Goal: Transaction & Acquisition: Book appointment/travel/reservation

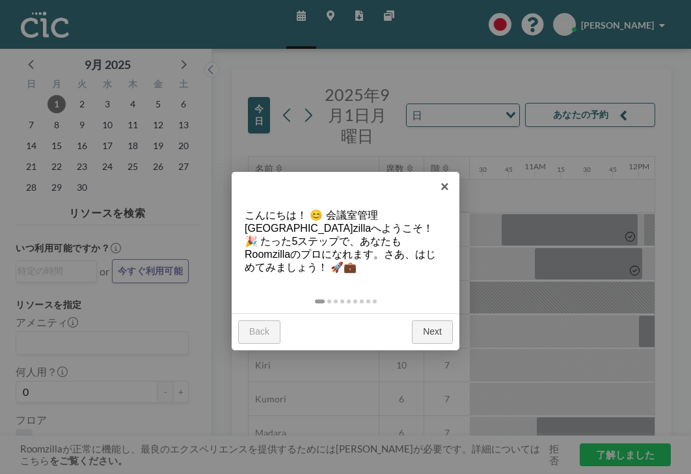
scroll to position [0, 1099]
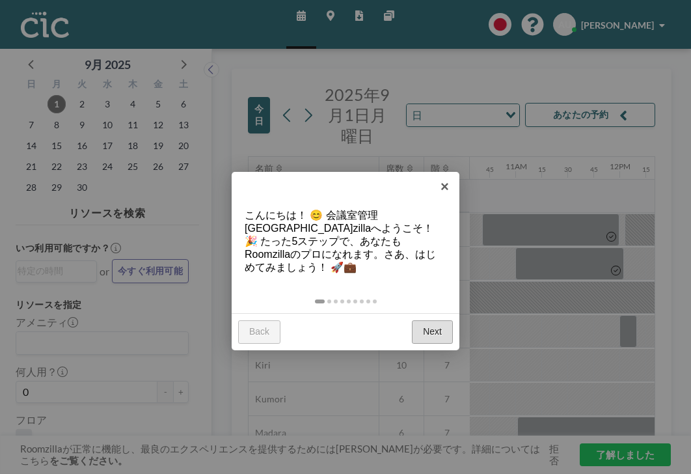
click at [426, 320] on link "Next" at bounding box center [432, 331] width 41 height 23
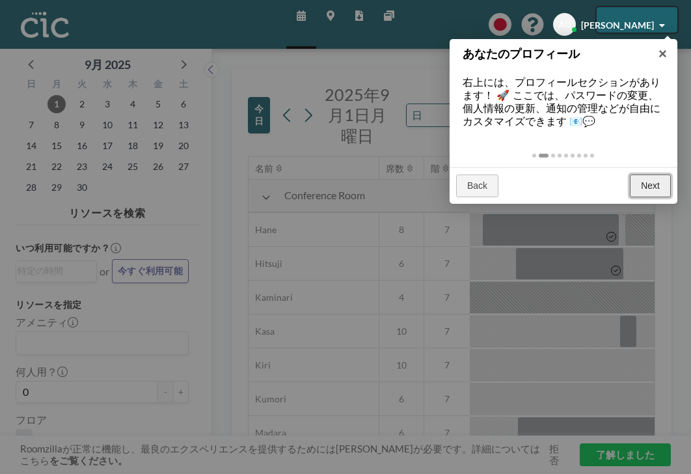
click at [661, 174] on link "Next" at bounding box center [650, 185] width 41 height 23
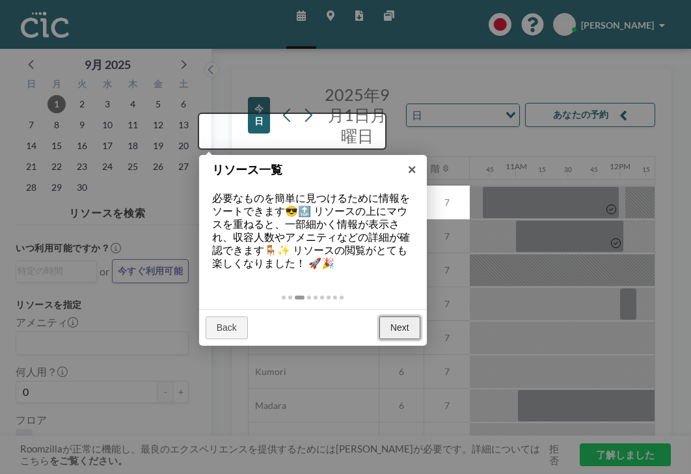
click at [403, 316] on link "Next" at bounding box center [399, 327] width 41 height 23
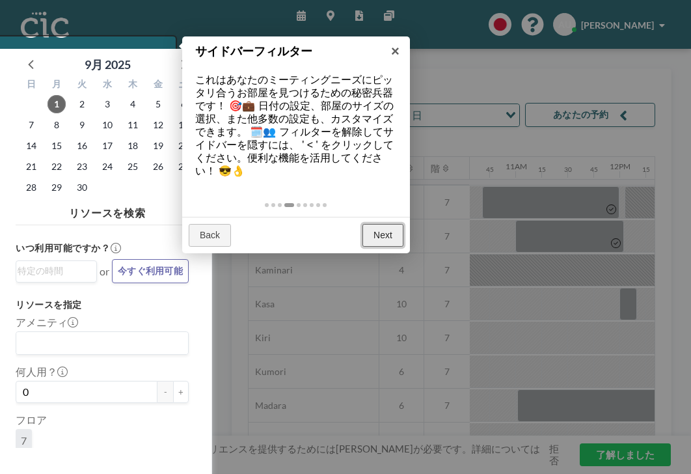
scroll to position [3, 0]
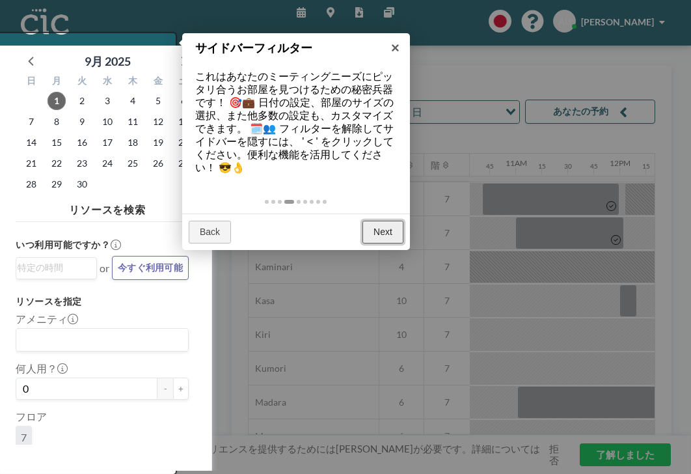
click at [390, 221] on link "Next" at bounding box center [382, 232] width 41 height 23
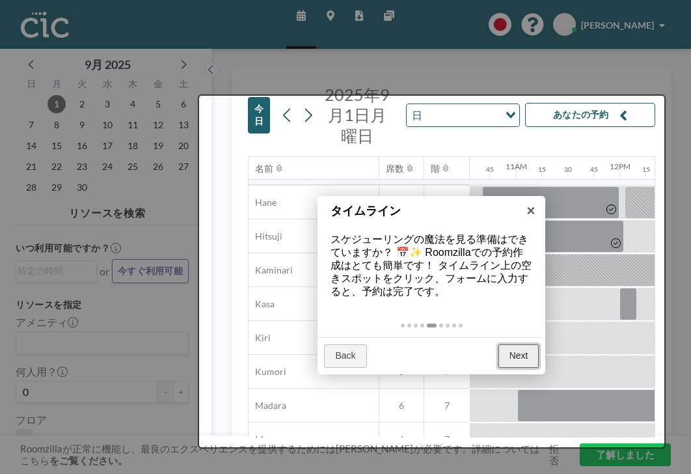
click at [519, 344] on link "Next" at bounding box center [518, 355] width 41 height 23
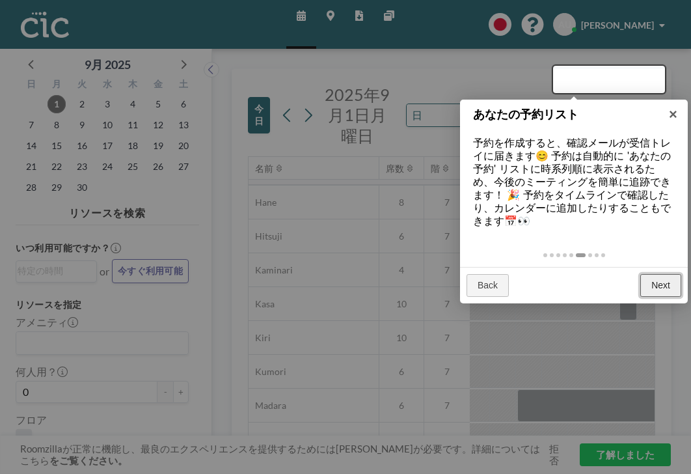
click at [665, 274] on link "Next" at bounding box center [660, 285] width 41 height 23
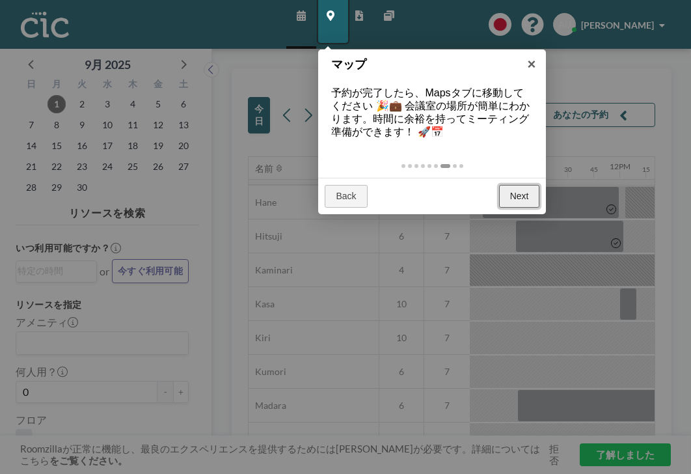
click at [521, 185] on link "Next" at bounding box center [519, 196] width 41 height 23
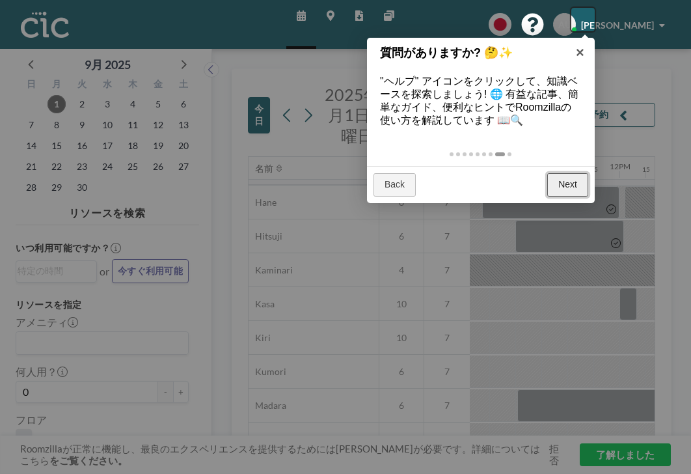
click at [578, 173] on link "Next" at bounding box center [567, 184] width 41 height 23
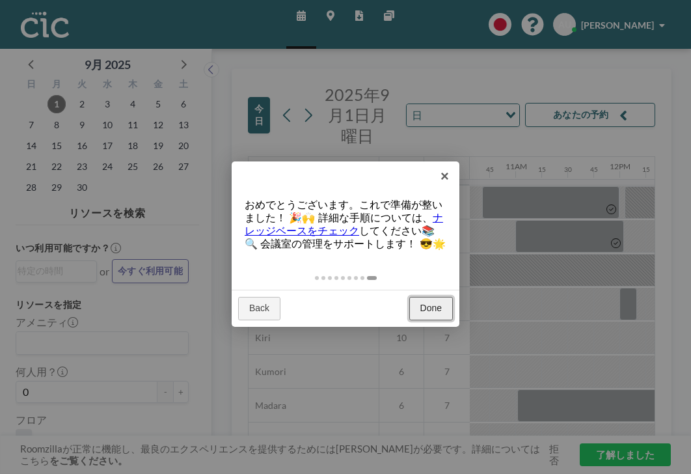
click at [421, 297] on link "Done" at bounding box center [431, 308] width 44 height 23
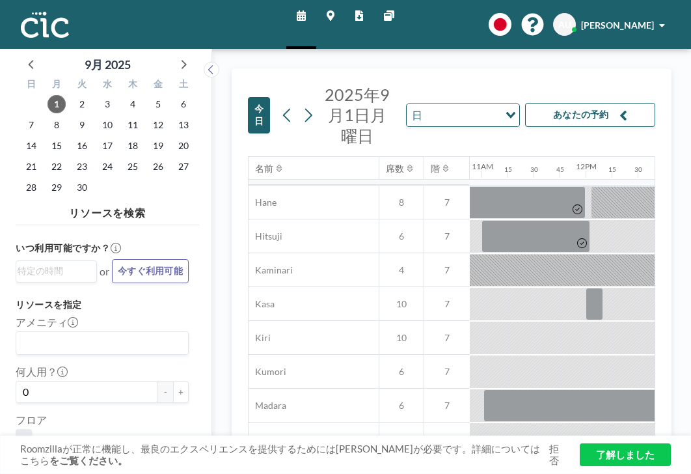
scroll to position [19, 0]
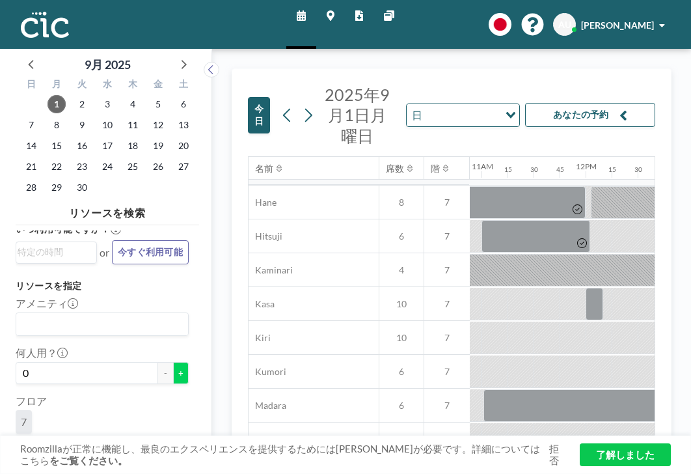
click at [173, 362] on button "+" at bounding box center [181, 373] width 16 height 22
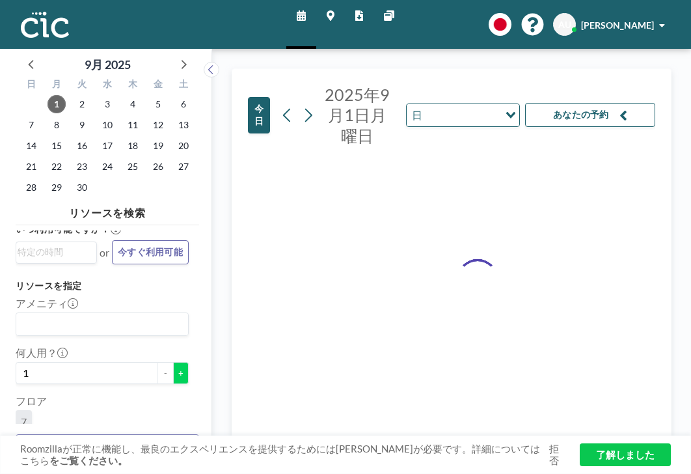
click at [173, 362] on button "+" at bounding box center [181, 373] width 16 height 22
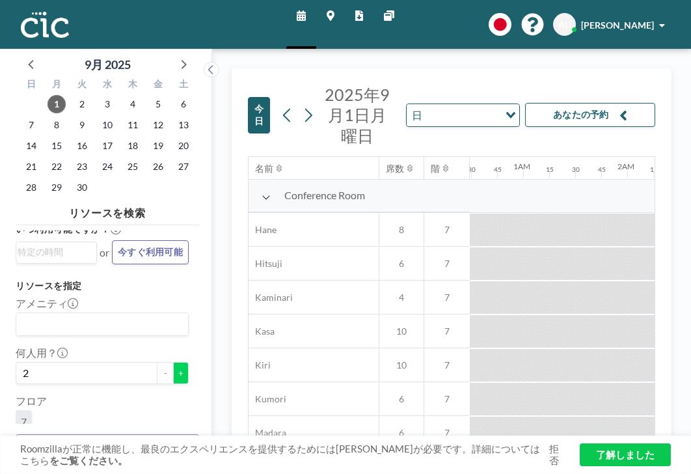
scroll to position [0, 325]
click at [173, 362] on button "+" at bounding box center [181, 373] width 16 height 22
type input "3"
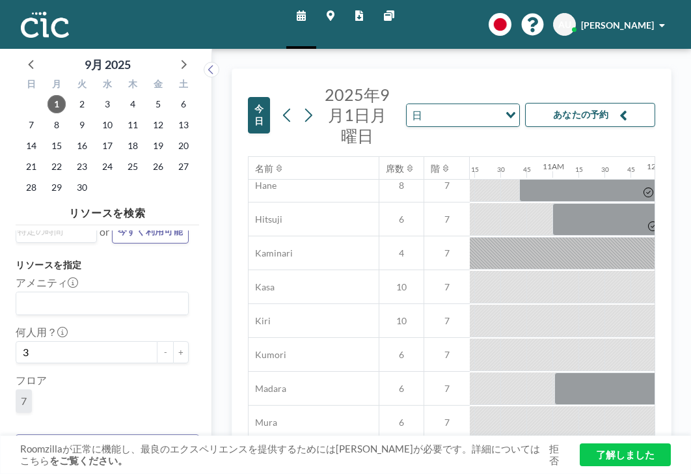
scroll to position [0, 1062]
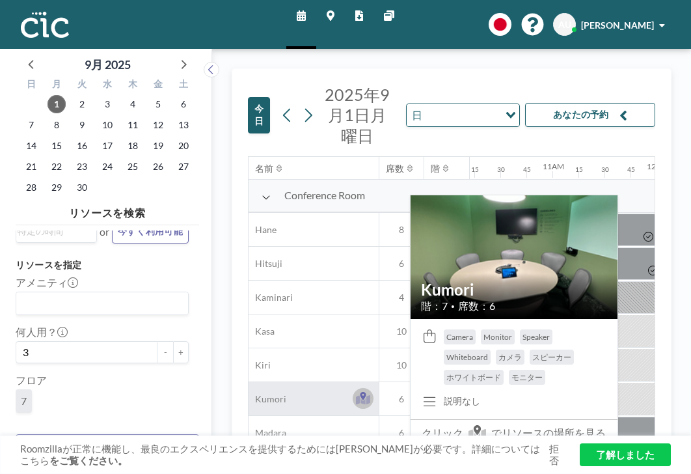
click at [356, 392] on icon at bounding box center [363, 398] width 15 height 13
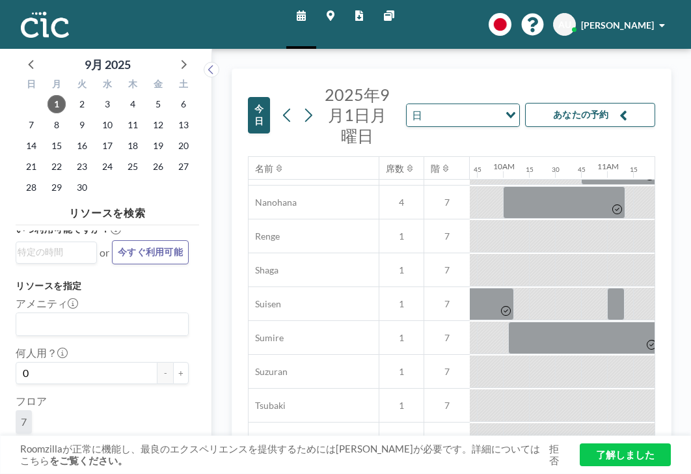
scroll to position [669, 1036]
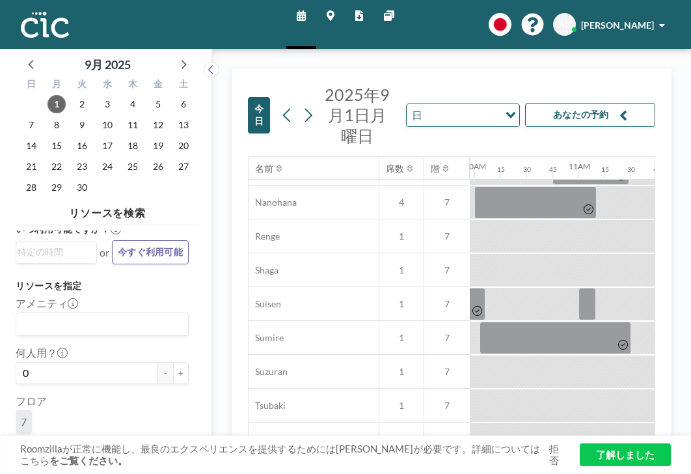
drag, startPoint x: 546, startPoint y: 426, endPoint x: 614, endPoint y: 428, distance: 67.7
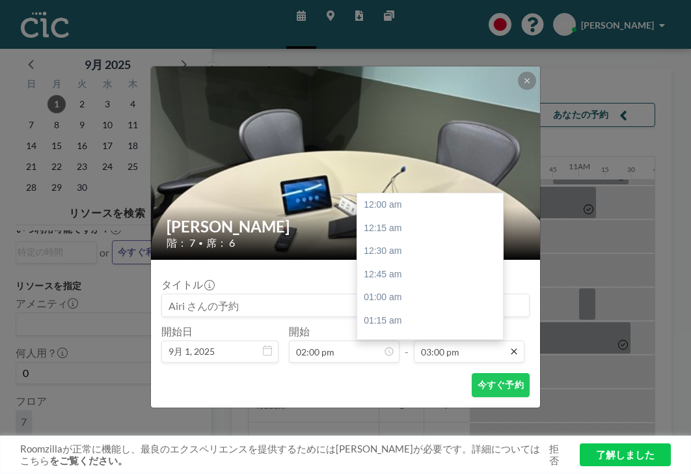
scroll to position [1246, 0]
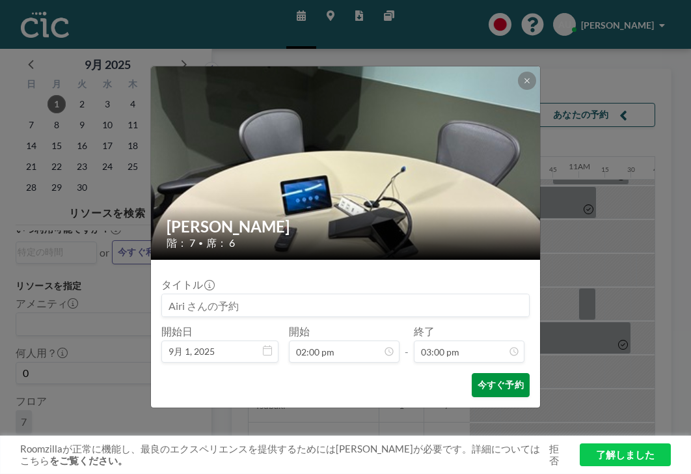
click at [474, 373] on button "今すぐ予約" at bounding box center [501, 385] width 58 height 24
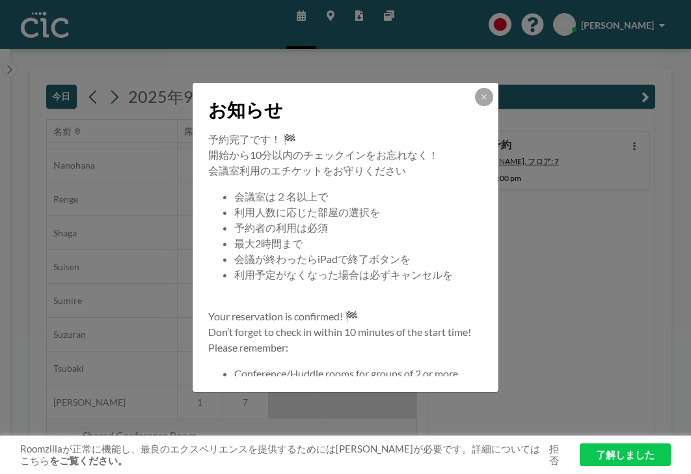
click at [508, 290] on div "お知らせ 予約完了です！ 🏁 開始から10分以内のチェックインをお忘れなく！ 会議室利用のエチケットをお守りください 会議室は２名以上で 利用人数に応じた部屋…" at bounding box center [345, 237] width 691 height 474
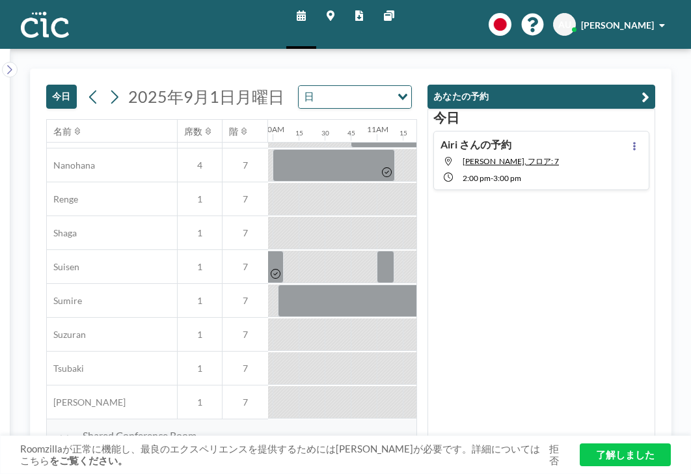
click at [622, 455] on link "了解しました" at bounding box center [625, 454] width 91 height 23
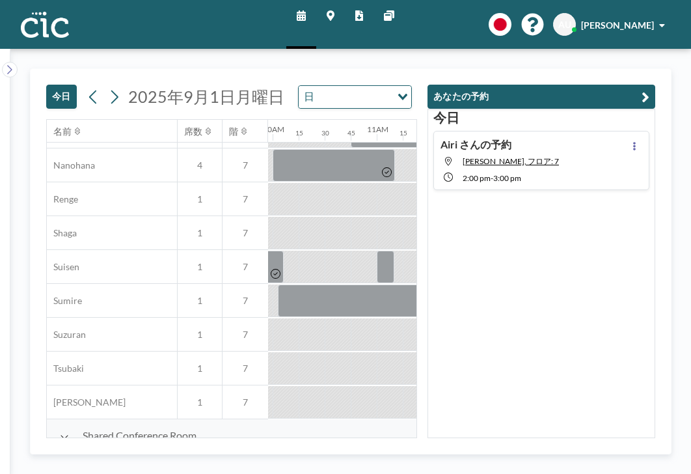
click at [33, 19] on img at bounding box center [45, 25] width 48 height 26
click at [34, 15] on img at bounding box center [45, 25] width 48 height 26
click at [36, 21] on img at bounding box center [45, 25] width 48 height 26
click at [306, 14] on icon at bounding box center [301, 15] width 9 height 10
click at [633, 21] on span "[PERSON_NAME]" at bounding box center [617, 25] width 73 height 11
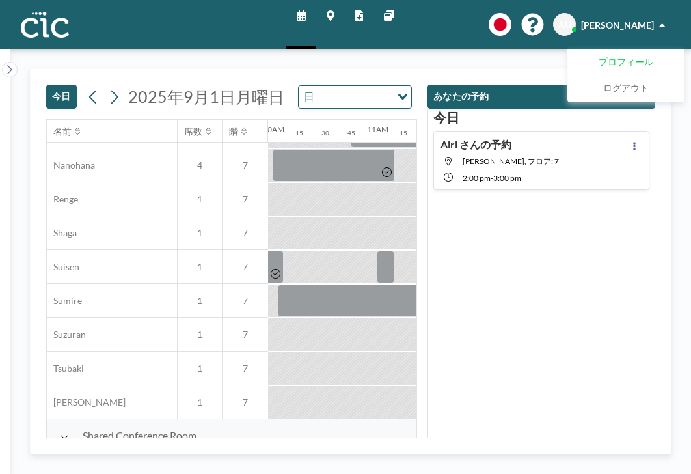
click at [634, 56] on span "プロフィール" at bounding box center [625, 62] width 55 height 13
